Goal: Book appointment/travel/reservation

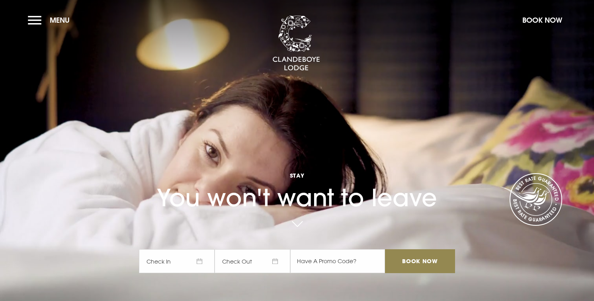
click at [25, 18] on section "Stay You won't want to leave Check In Check Out Mon Tue Wed Thur Fri Sat Sun Mo…" at bounding box center [297, 150] width 594 height 301
click at [30, 19] on button "Menu" at bounding box center [51, 20] width 46 height 17
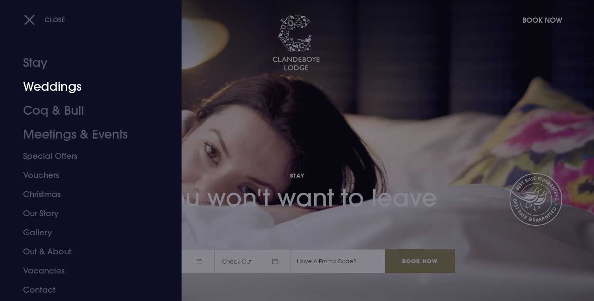
click at [56, 78] on link "Weddings" at bounding box center [86, 87] width 126 height 24
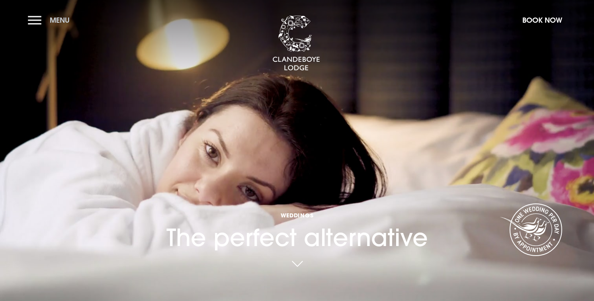
click at [45, 17] on button "Menu" at bounding box center [51, 20] width 46 height 17
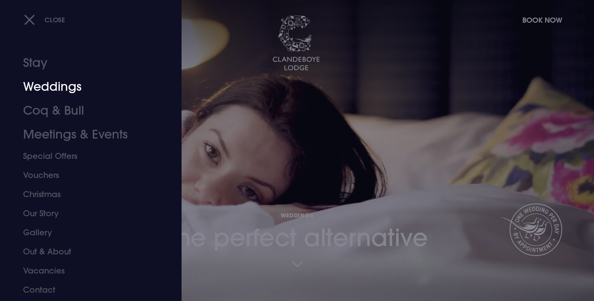
click at [67, 88] on link "Weddings" at bounding box center [86, 87] width 126 height 24
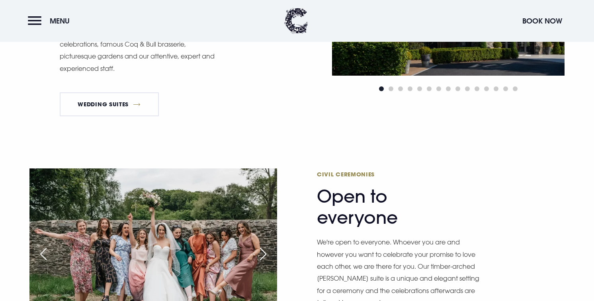
scroll to position [490, 0]
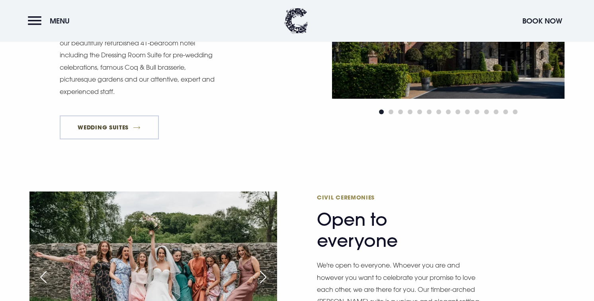
click at [144, 122] on link "Wedding Suites" at bounding box center [109, 128] width 99 height 24
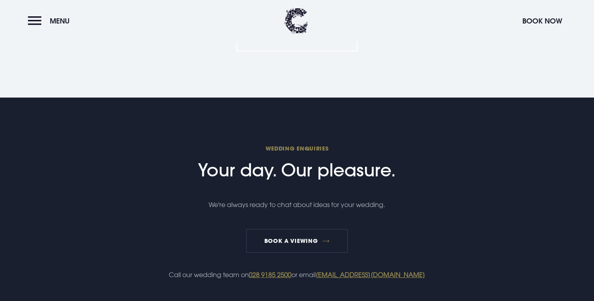
scroll to position [1697, 0]
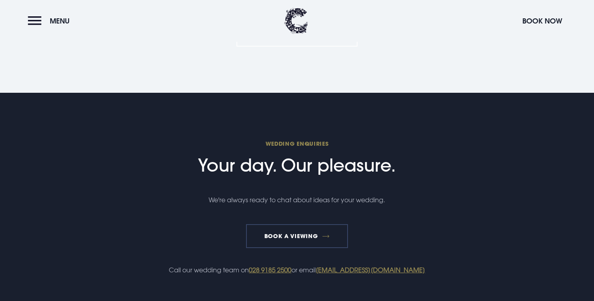
click at [294, 233] on link "Book a Viewing" at bounding box center [297, 236] width 102 height 24
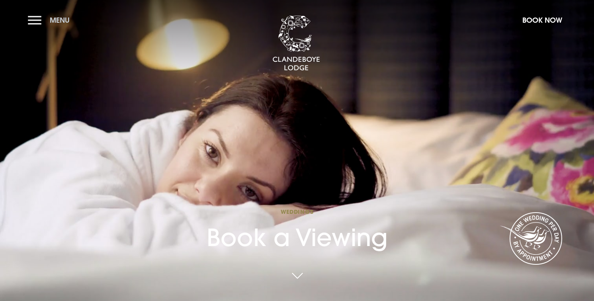
click at [43, 27] on button "Menu" at bounding box center [51, 20] width 46 height 17
